Goal: Transaction & Acquisition: Purchase product/service

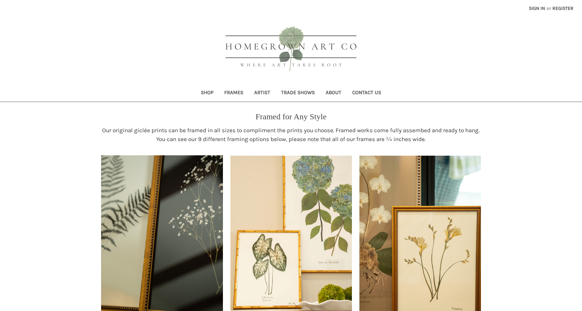
click at [535, 8] on link "Sign in" at bounding box center [537, 8] width 24 height 17
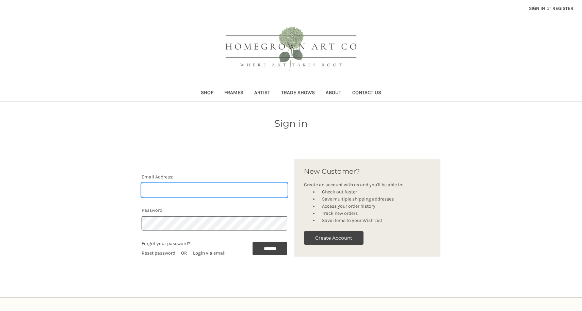
type input "ja@thesimmonshouse.com"
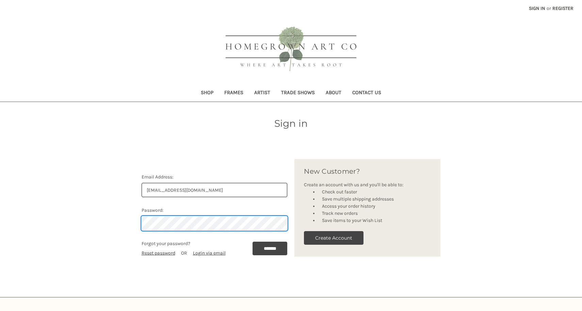
click at [268, 248] on input "*******" at bounding box center [270, 249] width 35 height 14
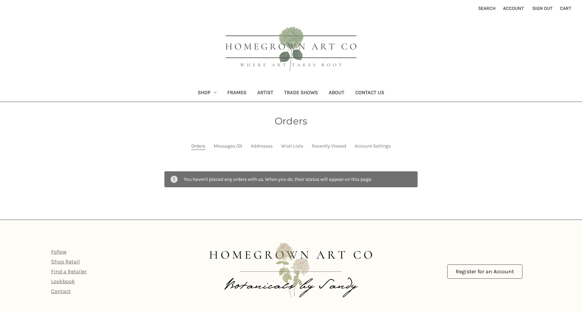
click at [233, 94] on link "Frames" at bounding box center [237, 93] width 30 height 17
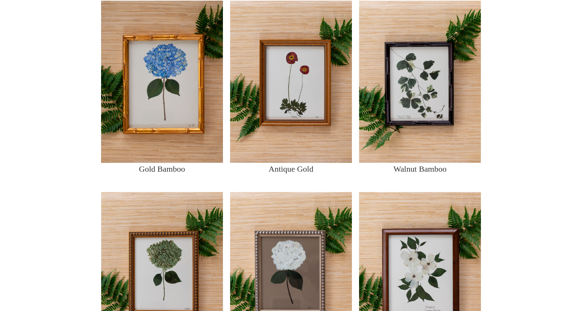
scroll to position [469, 0]
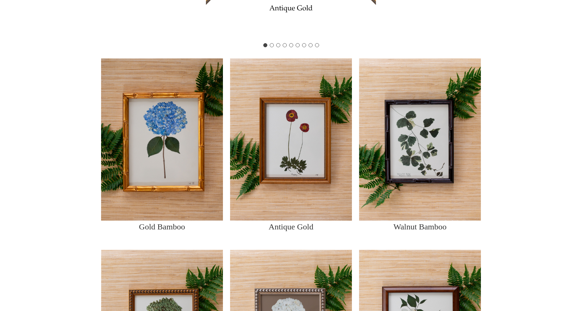
click at [298, 155] on img at bounding box center [291, 139] width 122 height 162
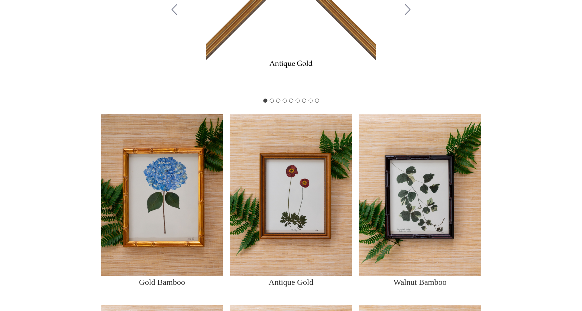
scroll to position [330, 0]
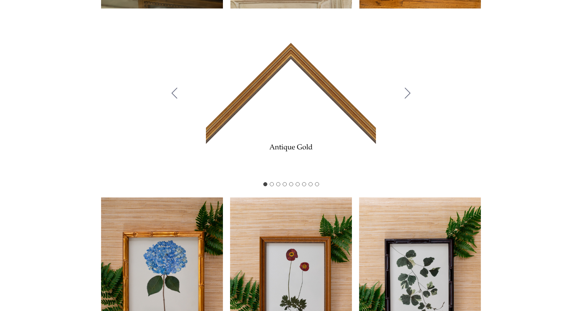
click at [308, 71] on div "Carousel Title Add a description for your carousel slide. You can use this to p…" at bounding box center [291, 94] width 251 height 170
click at [333, 84] on div "Carousel Title Add a description for your carousel slide. You can use this to p…" at bounding box center [291, 94] width 251 height 170
click at [407, 96] on icon "Go to slide 2" at bounding box center [408, 93] width 6 height 11
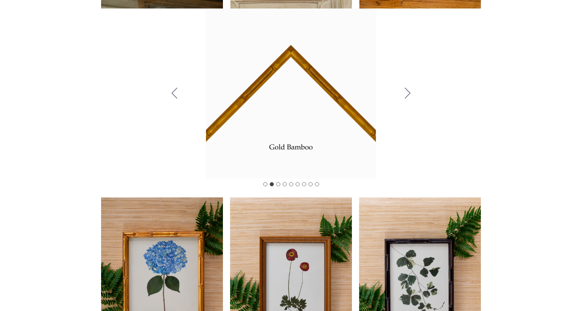
click at [407, 96] on icon "Go to slide 3" at bounding box center [408, 93] width 6 height 11
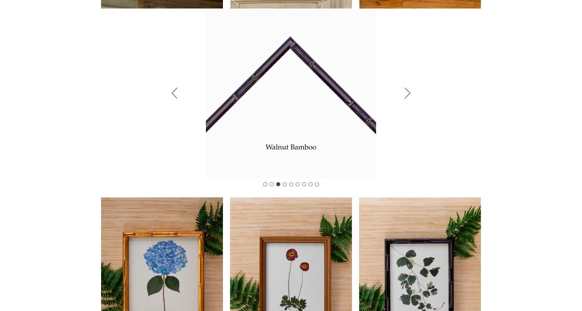
click at [407, 96] on icon "Go to slide 4" at bounding box center [408, 93] width 6 height 11
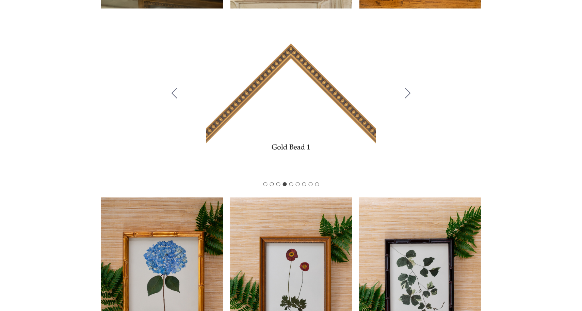
click at [407, 96] on icon "Go to slide 5" at bounding box center [408, 93] width 6 height 11
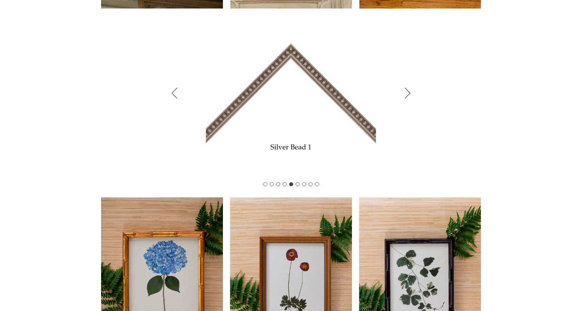
click at [407, 96] on icon "Go to slide 6" at bounding box center [408, 93] width 6 height 11
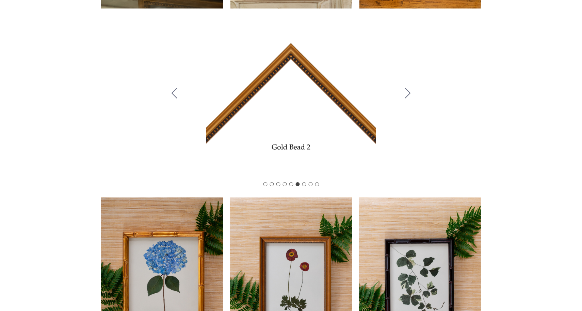
click at [407, 96] on icon "Go to slide 7" at bounding box center [408, 93] width 6 height 11
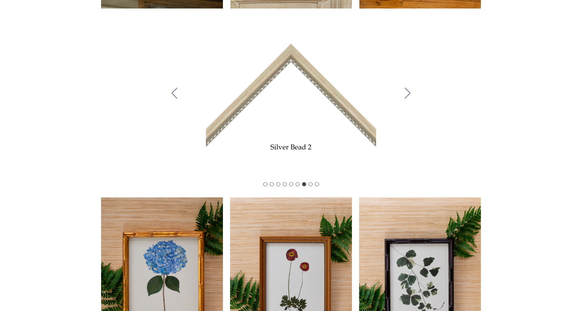
click at [407, 96] on icon "Go to slide 8" at bounding box center [408, 93] width 6 height 11
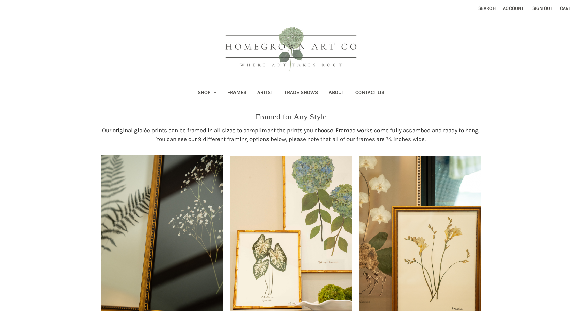
scroll to position [0, 0]
click at [296, 91] on link "Trade Shows" at bounding box center [301, 93] width 45 height 17
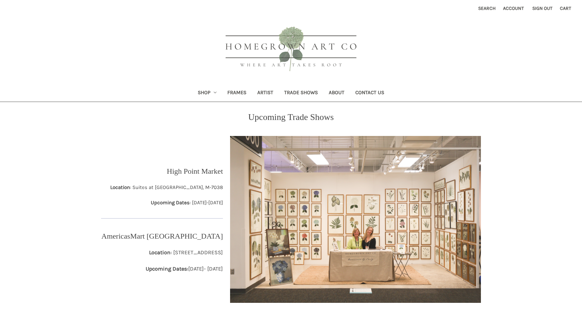
click at [208, 92] on link "Shop" at bounding box center [207, 93] width 30 height 17
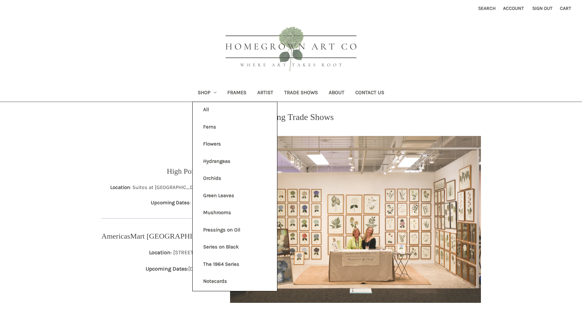
click at [213, 259] on link "The 1964 Series" at bounding box center [234, 265] width 63 height 17
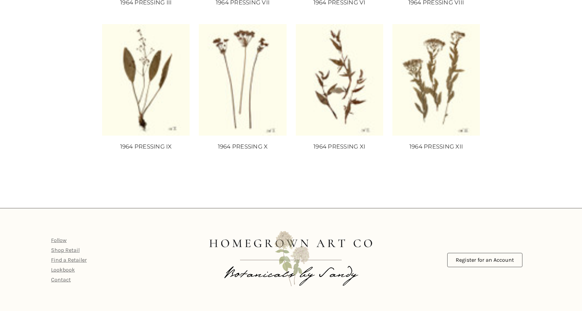
scroll to position [416, 0]
click at [259, 126] on img "1964 PRESSING X, Price range from $20.00 to $75.00\a\a" at bounding box center [242, 80] width 87 height 111
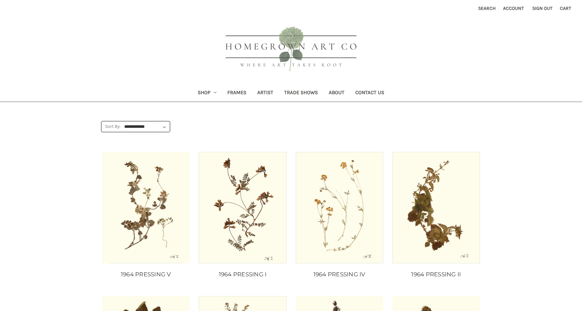
click at [211, 94] on link "Shop" at bounding box center [207, 93] width 30 height 17
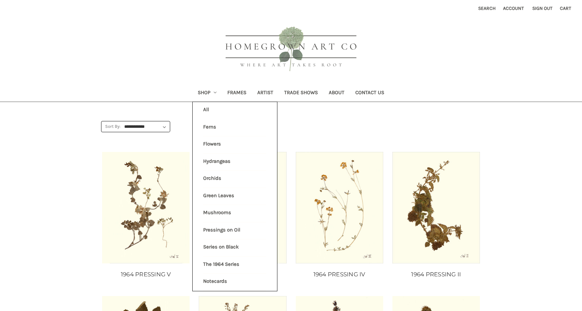
click at [214, 160] on link "Hydrangeas" at bounding box center [234, 162] width 63 height 17
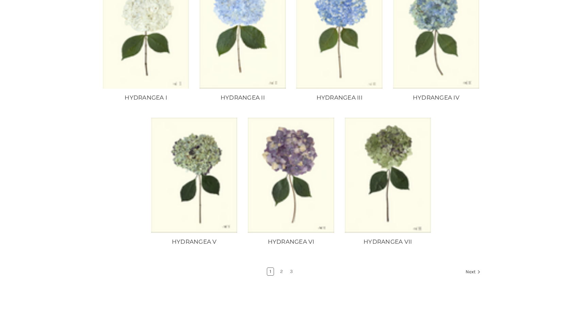
scroll to position [477, 0]
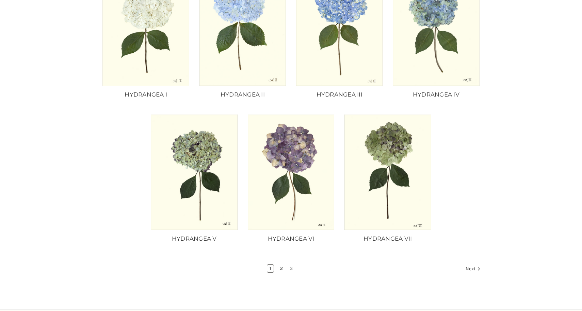
click at [279, 268] on link "2" at bounding box center [281, 268] width 7 height 7
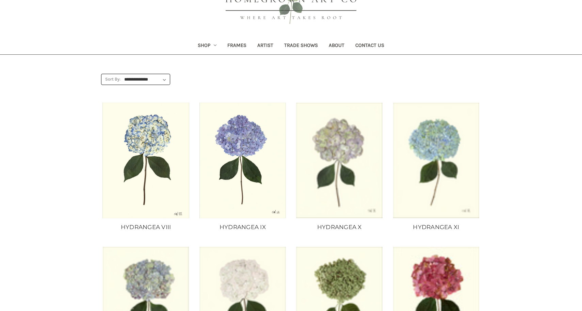
scroll to position [52, 0]
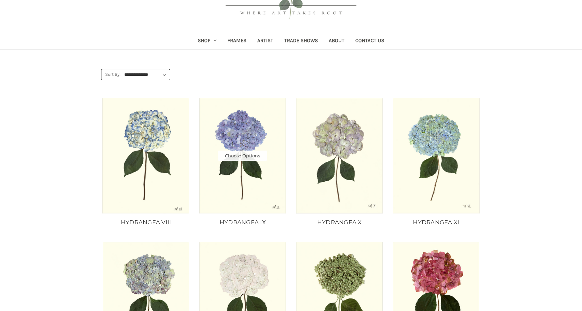
click at [270, 172] on img "HYDRANGEA IX, Price range from $10.00 to $235.00\a\a" at bounding box center [242, 155] width 87 height 115
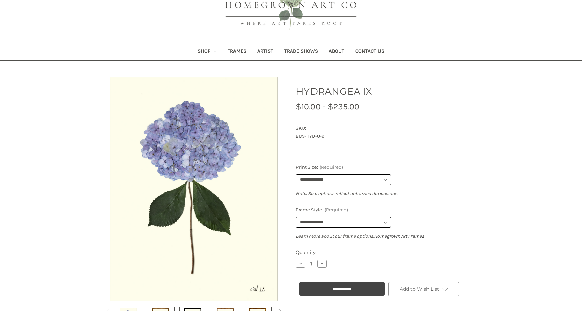
scroll to position [42, 0]
select select "****"
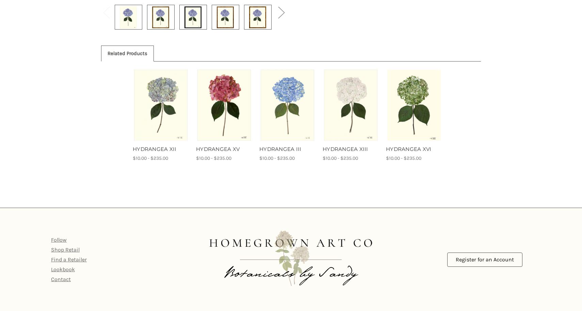
scroll to position [343, 0]
click at [77, 250] on link "Shop Retail" at bounding box center [65, 250] width 29 height 6
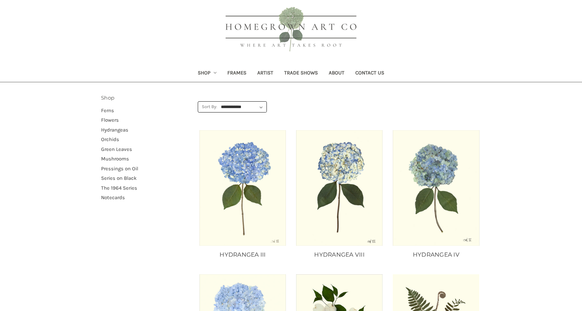
scroll to position [21, 0]
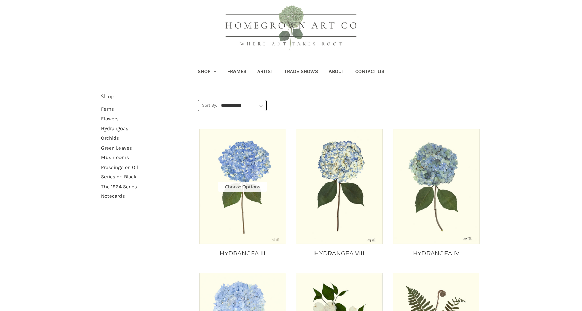
click at [275, 149] on img "HYDRANGEA III, Price range from $10.00 to $235.00\a\a" at bounding box center [242, 186] width 87 height 115
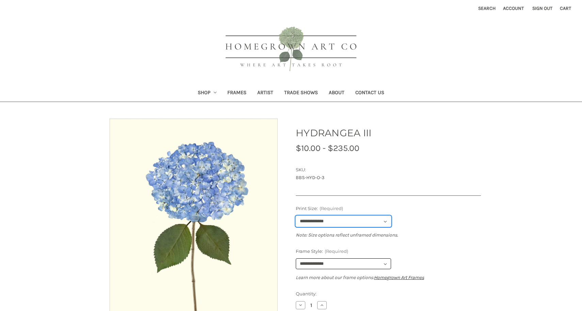
select select "****"
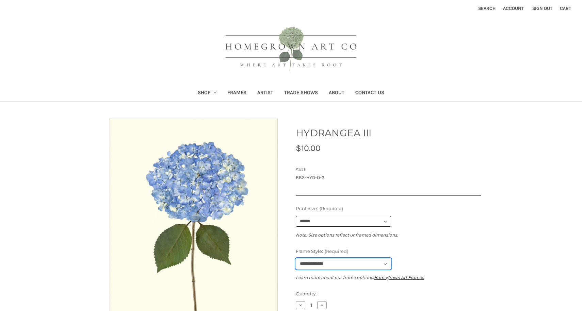
select select "****"
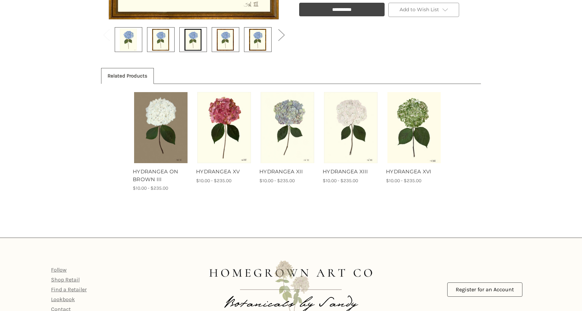
scroll to position [335, 0]
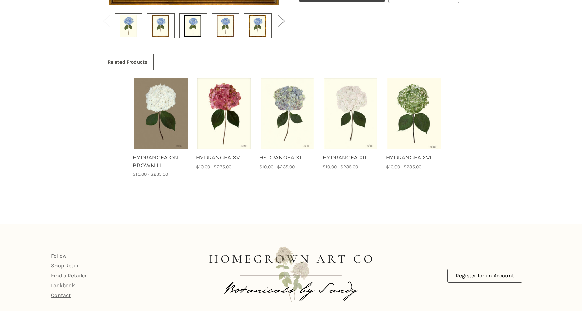
click at [69, 287] on link "Lookbook" at bounding box center [63, 286] width 24 height 6
click at [70, 276] on link "Find a Retailer" at bounding box center [69, 276] width 36 height 6
